Goal: Task Accomplishment & Management: Manage account settings

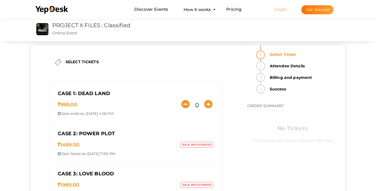
click at [280, 10] on link "Login" at bounding box center [281, 9] width 12 height 5
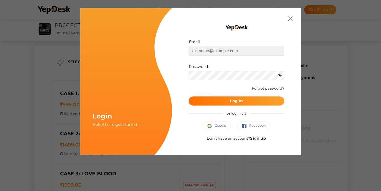
type input "[EMAIL_ADDRESS][DOMAIN_NAME]"
click at [242, 102] on b "Log In" at bounding box center [236, 101] width 13 height 5
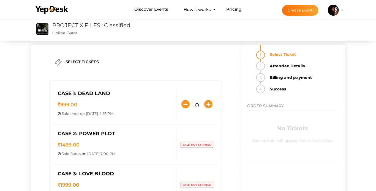
click at [338, 7] on button "Mentalist [PERSON_NAME] [EMAIL_ADDRESS][DOMAIN_NAME] Personal Profile My Events…" at bounding box center [333, 10] width 14 height 12
click at [335, 10] on img at bounding box center [333, 10] width 11 height 11
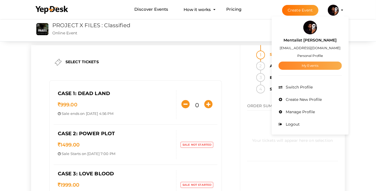
click at [312, 66] on link "My Events" at bounding box center [310, 66] width 63 height 8
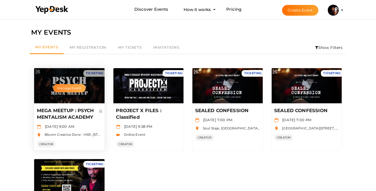
click at [66, 87] on button "Manage Event" at bounding box center [69, 88] width 32 height 8
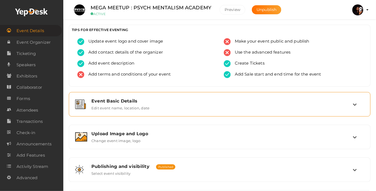
click at [126, 107] on label "Edit event name, location, date" at bounding box center [120, 107] width 58 height 7
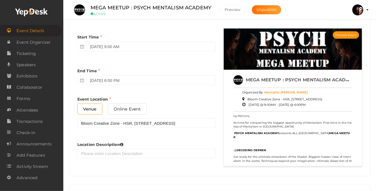
scroll to position [292, 0]
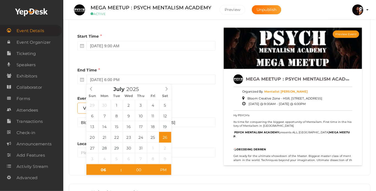
click at [98, 77] on input "July 26, 2025 6:00 PM" at bounding box center [150, 80] width 129 height 10
click at [166, 89] on icon at bounding box center [167, 89] width 4 height 4
type input "August 30, 2025 6:00 PM"
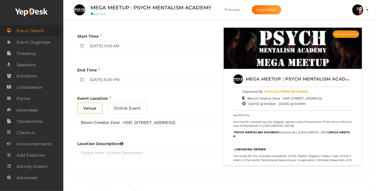
click at [191, 161] on div "Start Time July 26, 2025 9:00 AM End Time August 30, 2025 6:00 PM End Time must…" at bounding box center [146, 98] width 147 height 141
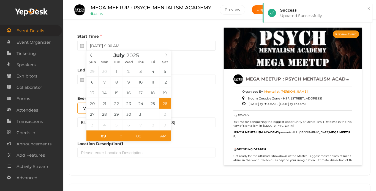
click at [100, 47] on input "July 26, 2025 9:00 AM" at bounding box center [150, 46] width 129 height 10
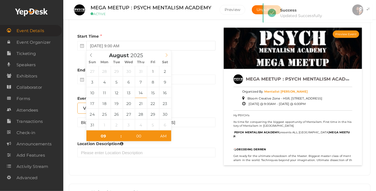
click at [166, 57] on icon at bounding box center [167, 55] width 4 height 4
type input "August 30, 2025 9:00 AM"
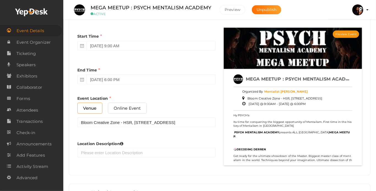
click at [201, 100] on div "Event Location Venue Online Event Bloom Creative Zone - HSR, 24th Main Road, ab…" at bounding box center [146, 112] width 138 height 32
click at [29, 111] on span "Attendees" at bounding box center [27, 110] width 21 height 11
